Goal: Task Accomplishment & Management: Use online tool/utility

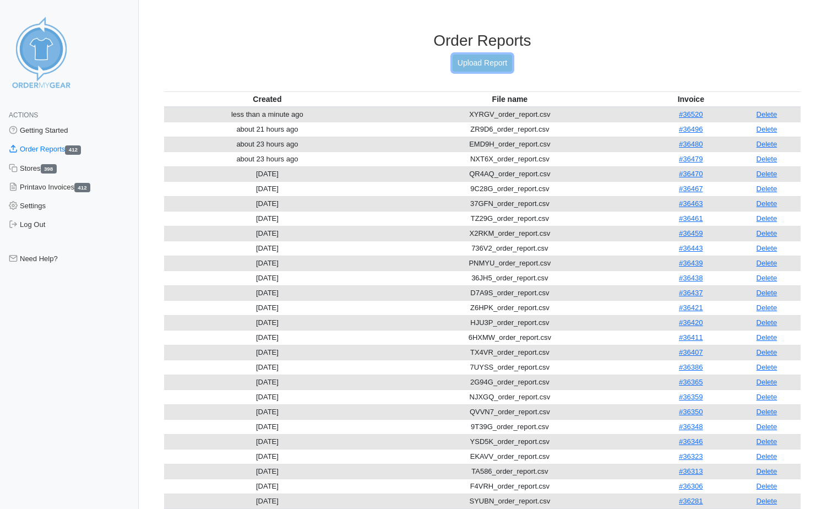
click at [504, 63] on link "Upload Report" at bounding box center [482, 63] width 59 height 17
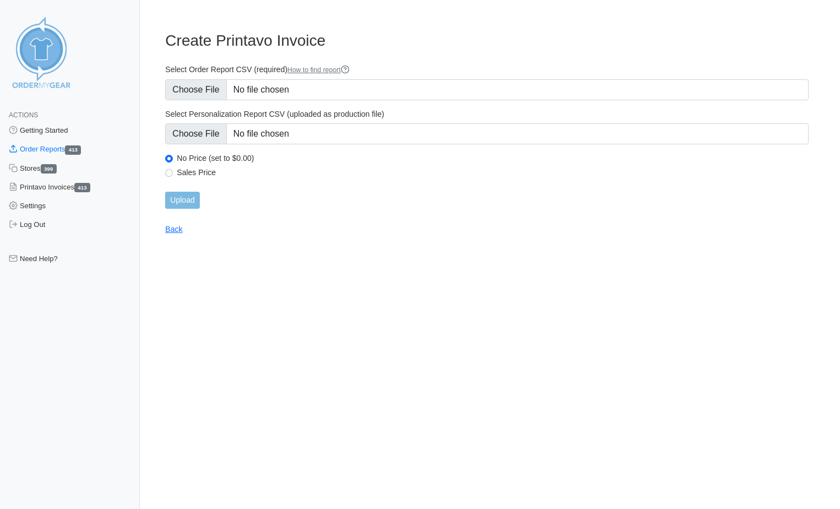
type input "C:\fakepath\KD4JZ_order_report.csv"
click at [179, 202] on input "Upload" at bounding box center [182, 200] width 34 height 17
